Goal: Find specific page/section: Find specific page/section

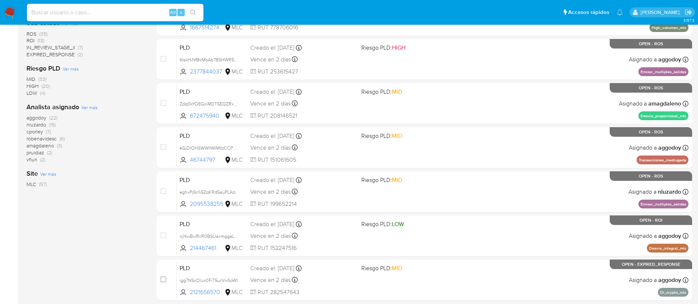
scroll to position [277, 0]
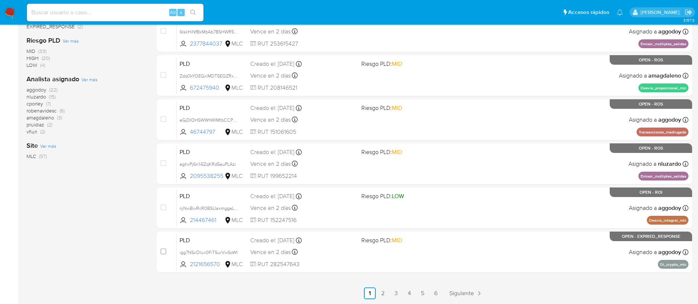
click at [110, 23] on nav "Pausado Ver notificaciones Alt s Accesos rápidos Presiona las siguientes teclas…" at bounding box center [349, 12] width 698 height 25
drag, startPoint x: 110, startPoint y: 23, endPoint x: 92, endPoint y: 47, distance: 30.3
click at [92, 47] on div "Riesgo PLD Ver más MID (33) HIGH (20) LOW (4)" at bounding box center [86, 52] width 119 height 33
click at [102, 130] on div "aggodoy (22) nluzardo (15) cporley (7) robenavidesc (6) amagdaleno (3) pruidiaz…" at bounding box center [86, 111] width 119 height 49
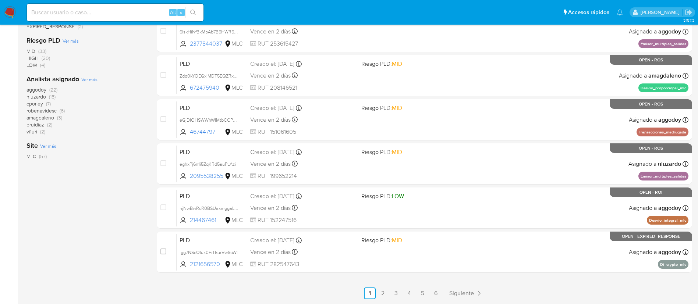
click at [102, 130] on div "aggodoy (22) nluzardo (15) cporley (7) robenavidesc (6) amagdaleno (3) pruidiaz…" at bounding box center [86, 111] width 119 height 49
click at [138, 287] on div "1-10 de 57 resultados Borrar filtros OPEN Clasificación Ver más transactional (…" at bounding box center [86, 53] width 119 height 493
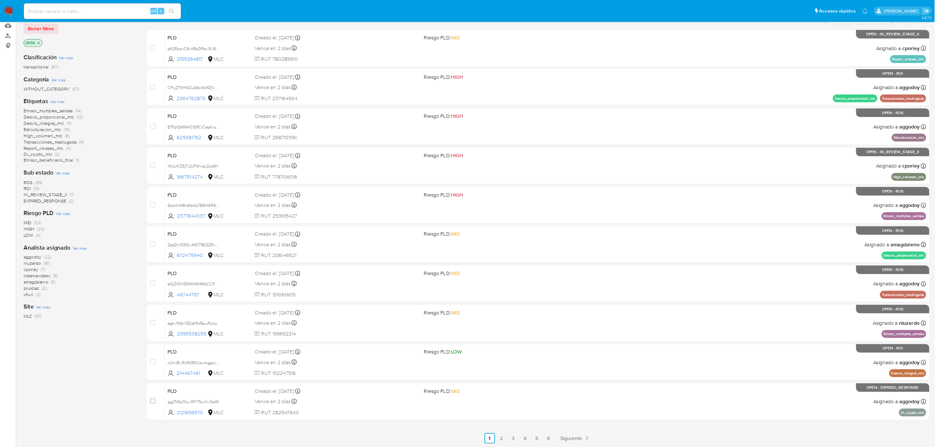
scroll to position [78, 0]
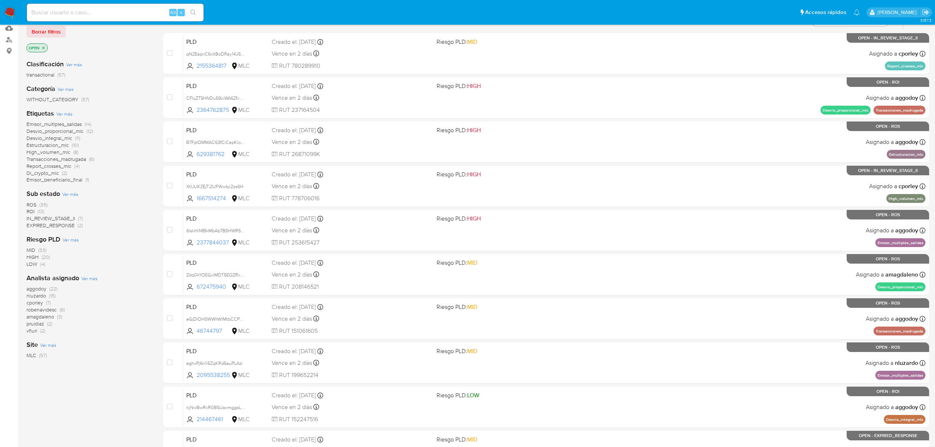
click at [35, 291] on span "aggodoy" at bounding box center [37, 288] width 20 height 7
click at [33, 204] on span "ROS" at bounding box center [32, 204] width 10 height 7
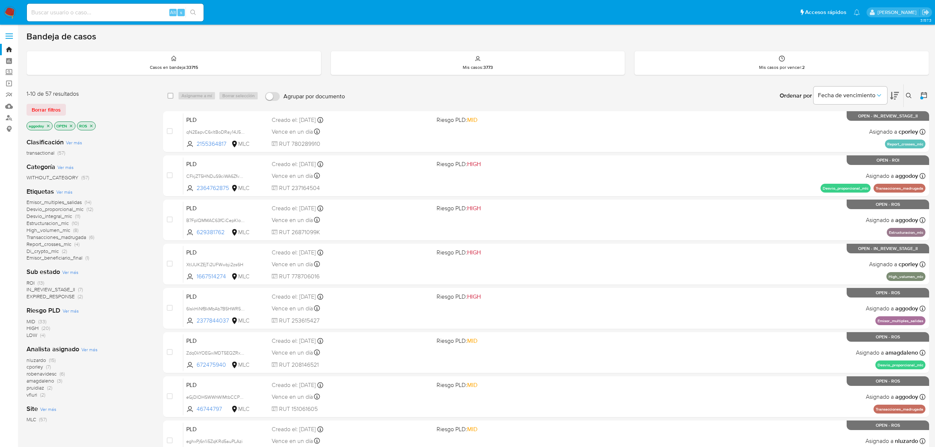
click at [93, 124] on icon "close-filter" at bounding box center [91, 125] width 3 height 3
click at [73, 126] on icon "close-filter" at bounding box center [71, 126] width 4 height 4
click at [48, 125] on icon "close-filter" at bounding box center [48, 125] width 3 height 3
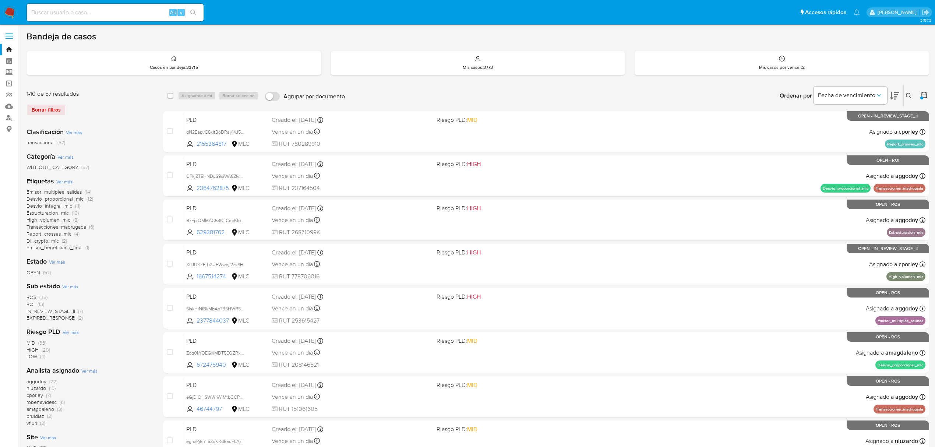
click at [33, 271] on span "OPEN" at bounding box center [34, 272] width 14 height 7
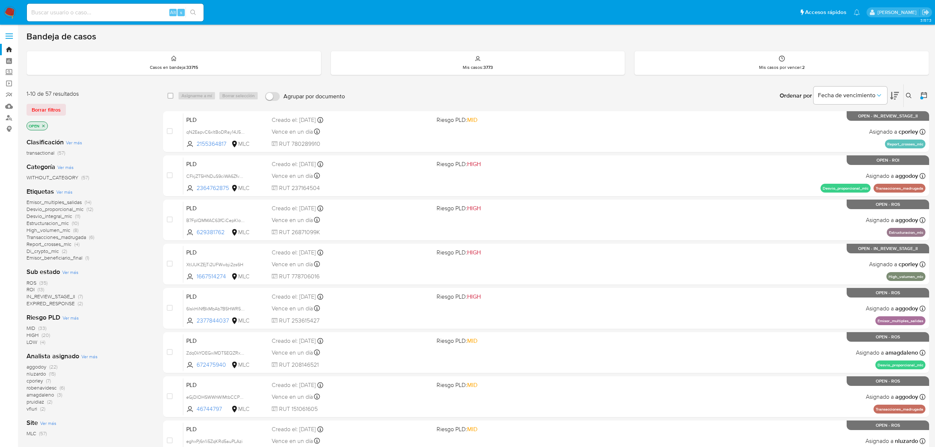
scroll to position [49, 0]
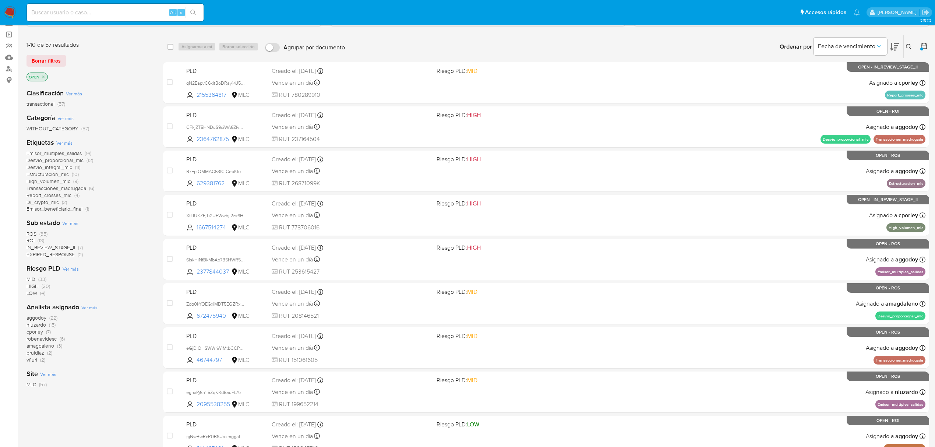
click at [38, 304] on span "vfiuri (2)" at bounding box center [36, 359] width 19 height 7
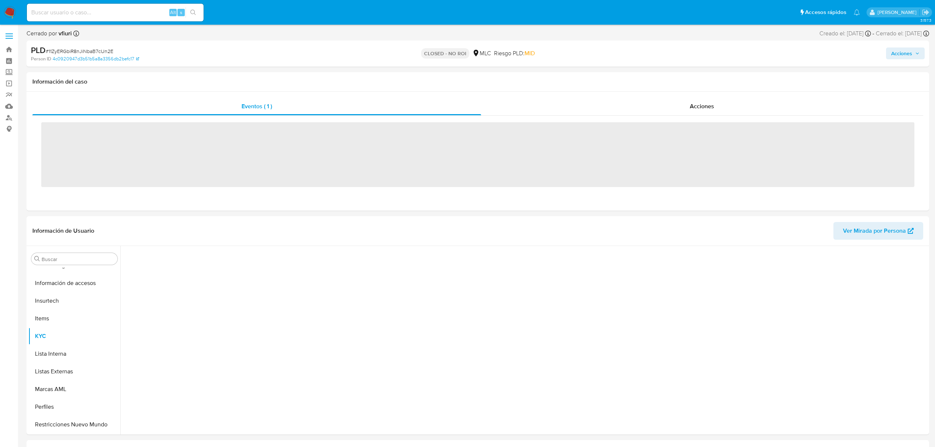
scroll to position [311, 0]
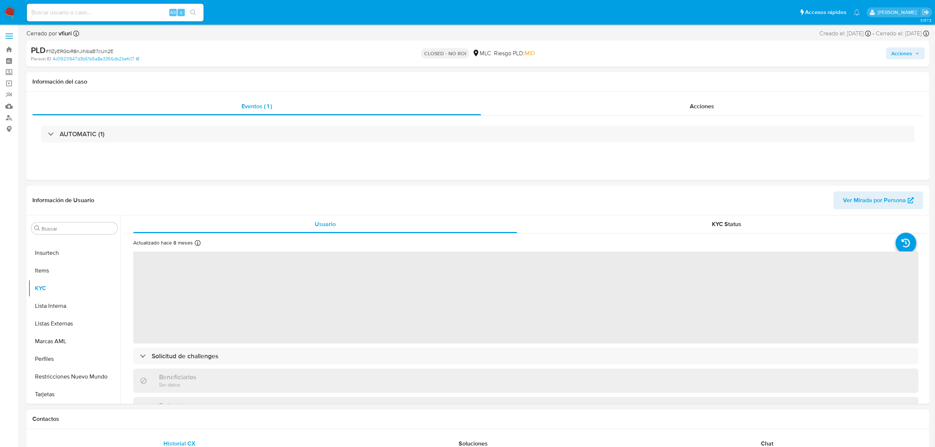
select select "10"
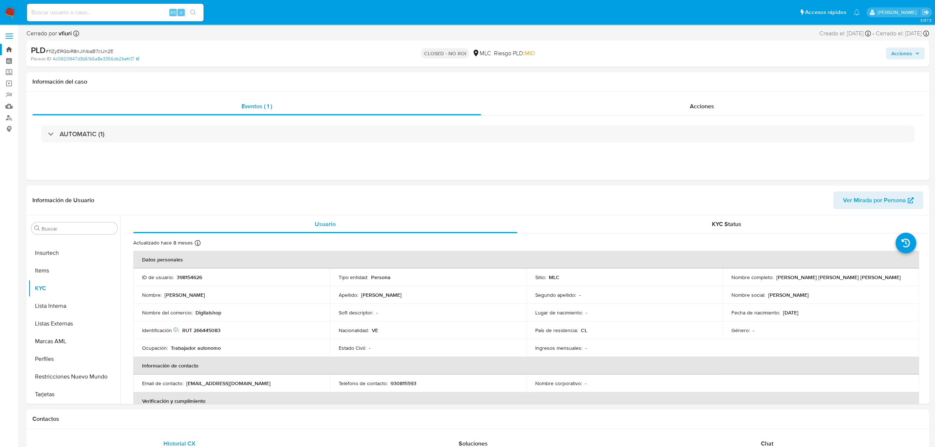
click at [10, 47] on link "Bandeja" at bounding box center [44, 49] width 88 height 11
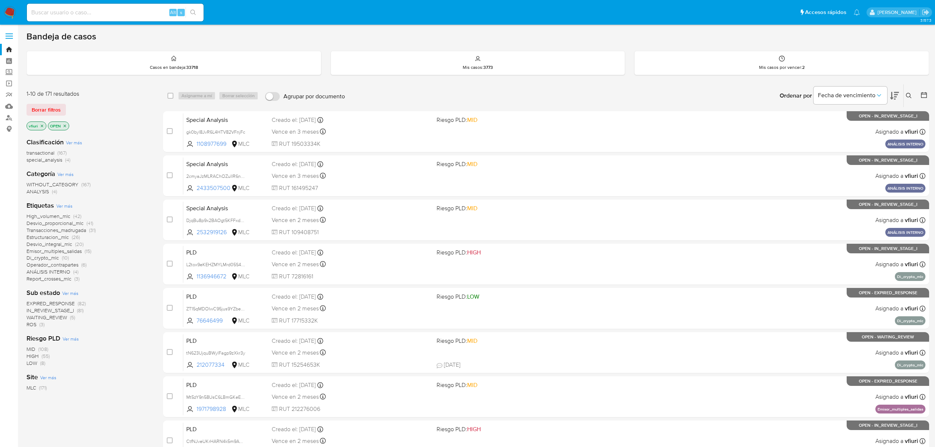
click at [927, 96] on icon at bounding box center [924, 95] width 6 height 6
click at [925, 90] on div at bounding box center [922, 95] width 13 height 23
click at [926, 95] on icon at bounding box center [923, 94] width 7 height 7
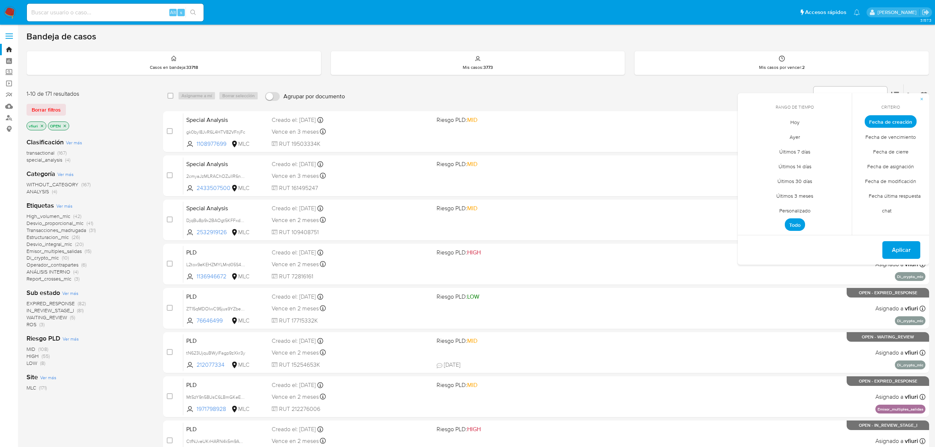
click at [807, 209] on span "Personalizado" at bounding box center [795, 210] width 47 height 15
click at [749, 137] on icon "Mes anterior" at bounding box center [749, 135] width 9 height 9
click at [794, 189] on button "12" at bounding box center [795, 192] width 12 height 12
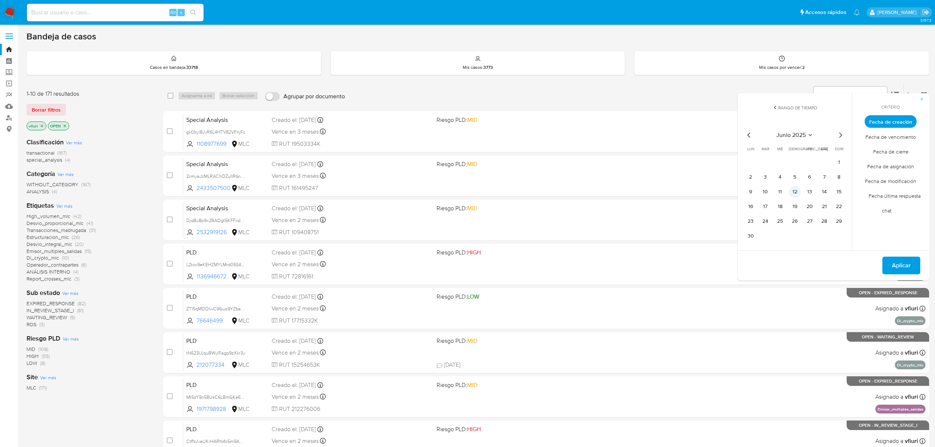
click at [794, 189] on button "12" at bounding box center [795, 192] width 12 height 12
click at [899, 267] on span "Aplicar" at bounding box center [901, 265] width 19 height 16
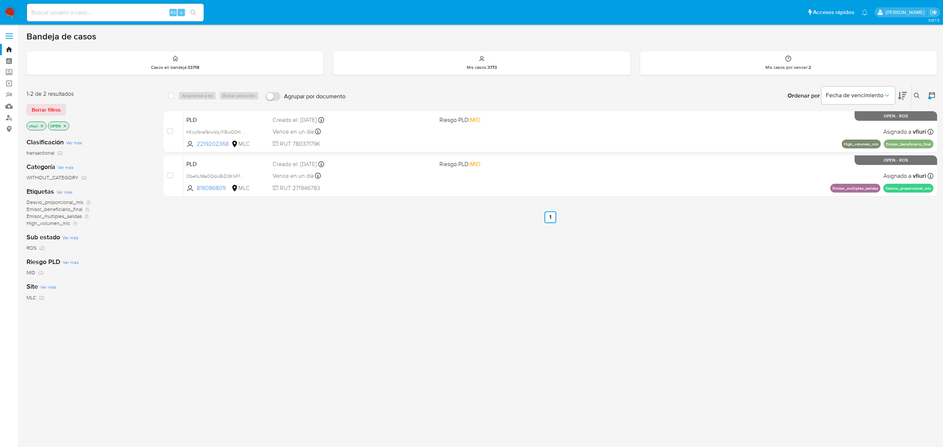
click at [40, 127] on icon "close-filter" at bounding box center [42, 126] width 4 height 4
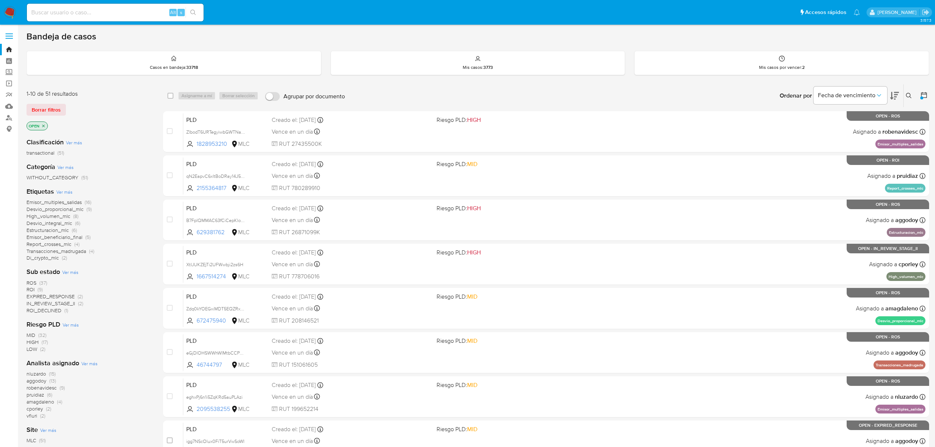
click at [43, 127] on icon "close-filter" at bounding box center [43, 126] width 4 height 4
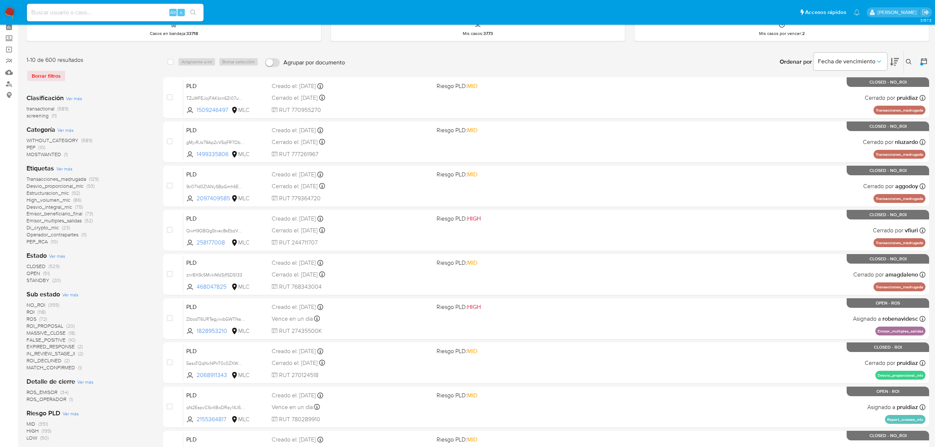
scroll to position [49, 0]
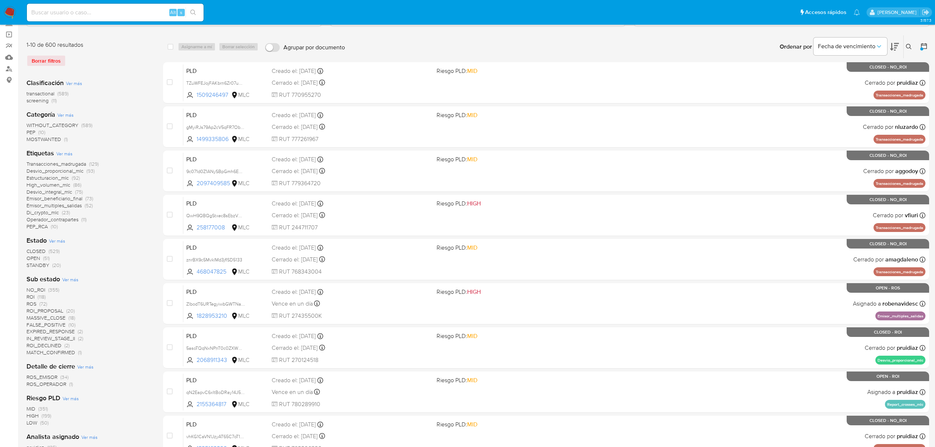
click at [42, 265] on span "STANDBY" at bounding box center [38, 264] width 23 height 7
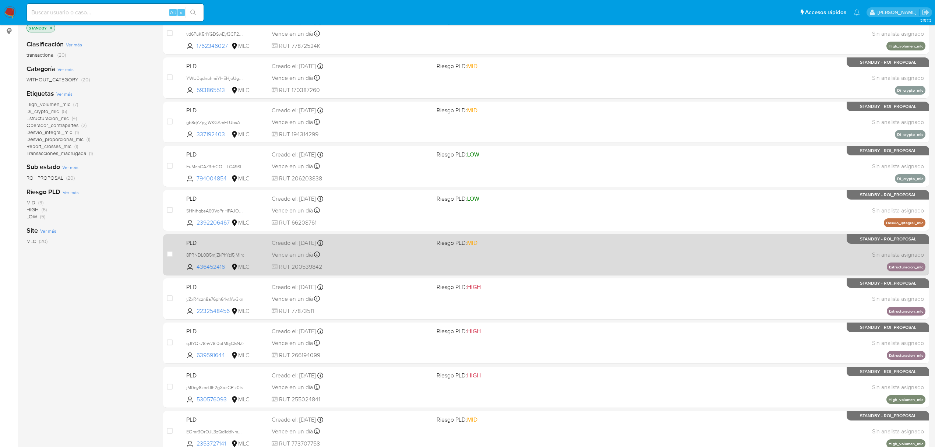
scroll to position [134, 0]
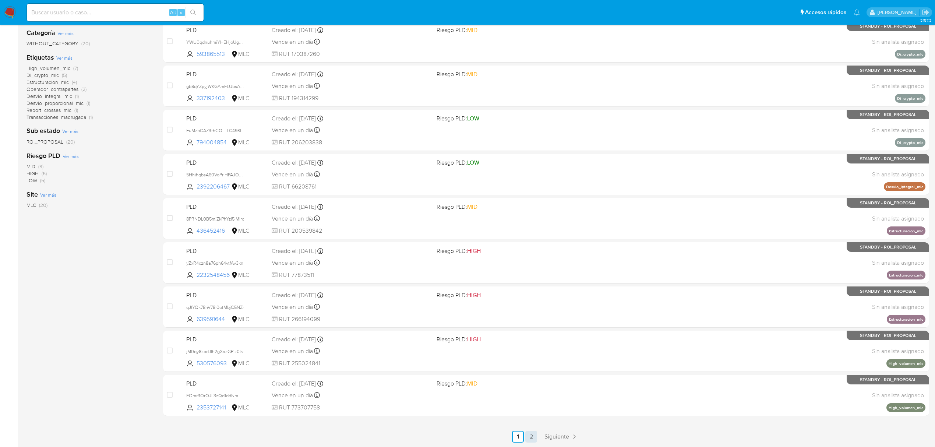
click at [529, 431] on link "2" at bounding box center [531, 437] width 12 height 12
